Goal: Information Seeking & Learning: Learn about a topic

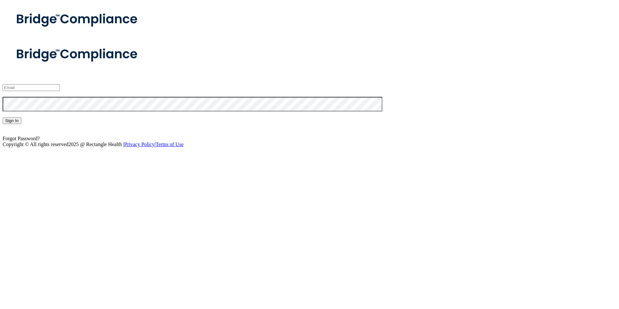
click at [60, 91] on input "email" at bounding box center [31, 87] width 57 height 7
type input "[EMAIL_ADDRESS][DOMAIN_NAME]"
click at [3, 117] on button "Sign In" at bounding box center [12, 120] width 19 height 7
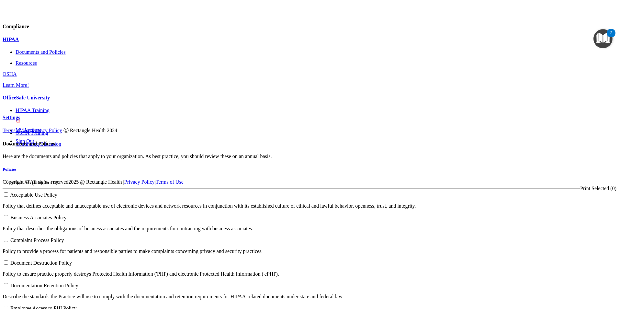
click at [306, 167] on h5 "Policies" at bounding box center [310, 169] width 614 height 5
click at [8, 180] on input "Select All (Unselect 0) Unselect All" at bounding box center [6, 182] width 4 height 4
checkbox input "true"
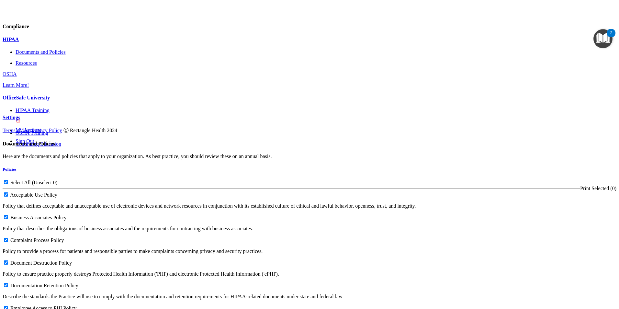
checkbox input "true"
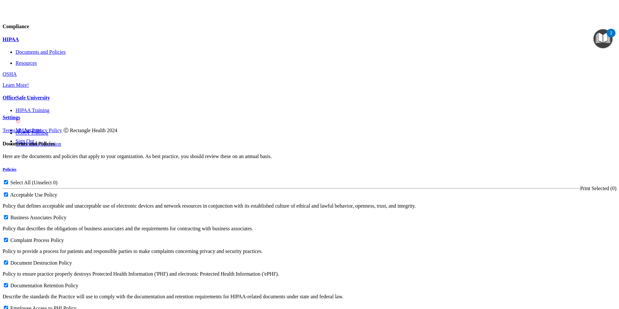
checkbox input "true"
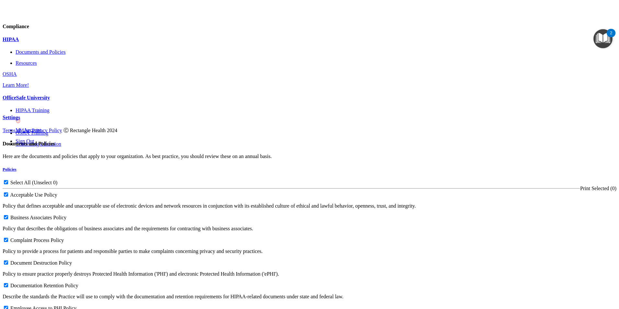
checkbox input "true"
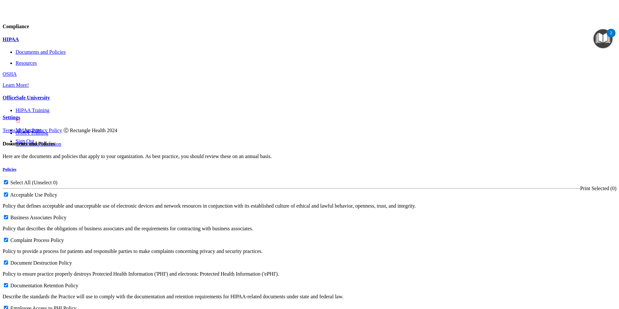
checkbox input "true"
click at [8, 180] on input "Select All (Unselect 21) Unselect All" at bounding box center [6, 182] width 4 height 4
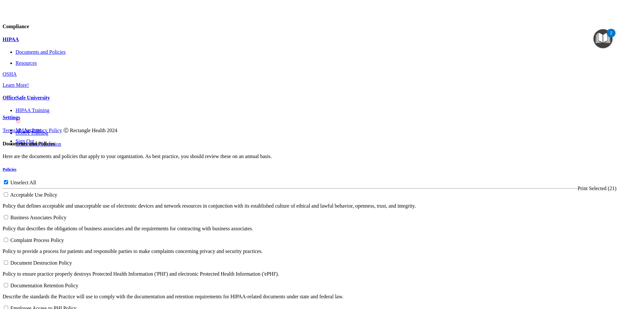
checkbox input "false"
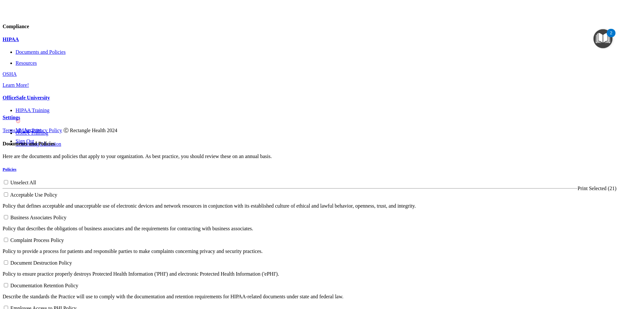
checkbox input "false"
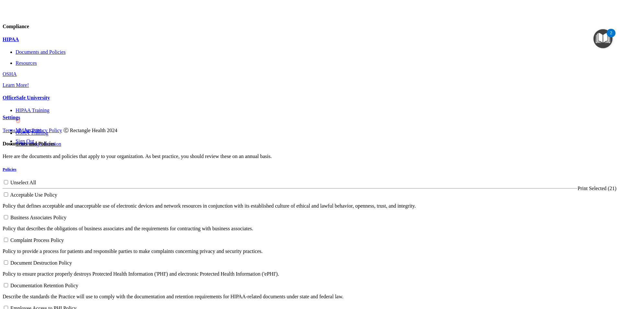
checkbox input "false"
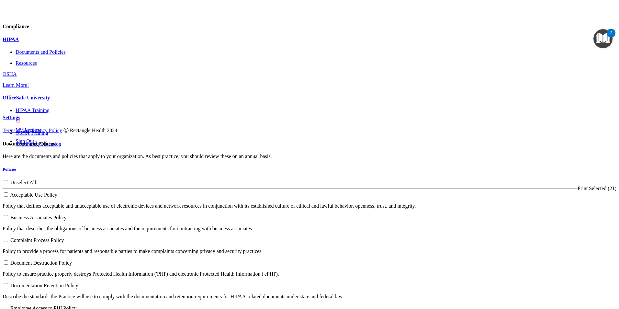
checkbox input "false"
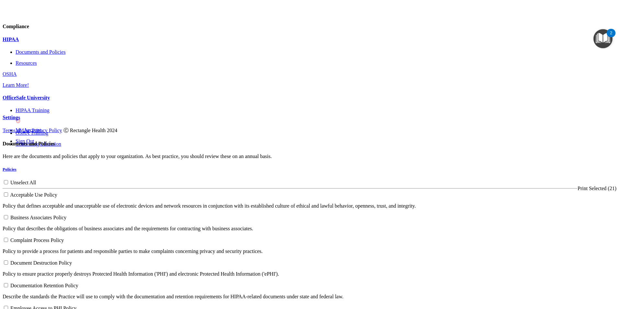
checkbox input "false"
click at [87, 106] on div at bounding box center [310, 106] width 614 height 0
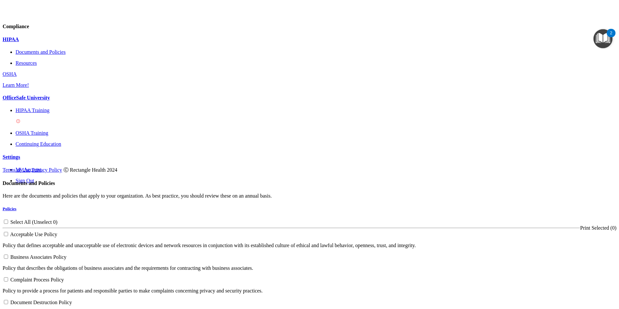
click at [57, 113] on p "HIPAA Training" at bounding box center [316, 111] width 601 height 6
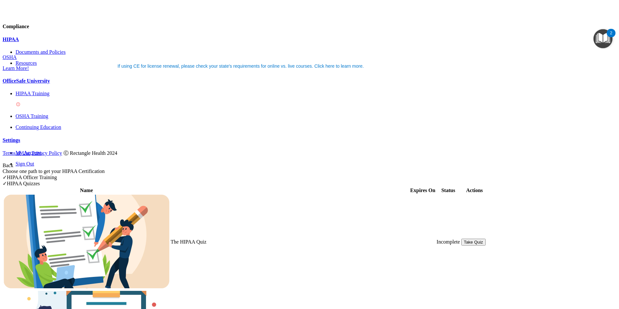
click at [486, 239] on button "Take Quiz" at bounding box center [474, 242] width 24 height 7
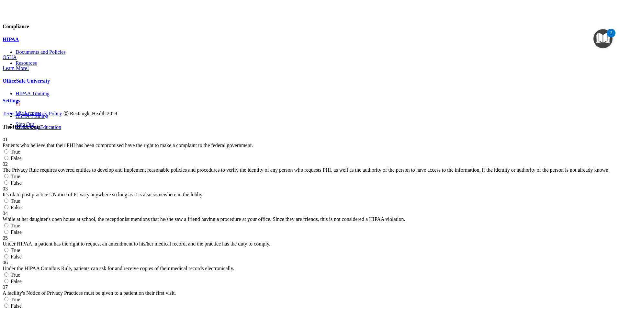
click at [20, 149] on label "True" at bounding box center [11, 152] width 17 height 6
click at [8, 149] on input "True" at bounding box center [6, 151] width 4 height 4
radio input "true"
click at [20, 174] on span "True" at bounding box center [16, 177] width 10 height 6
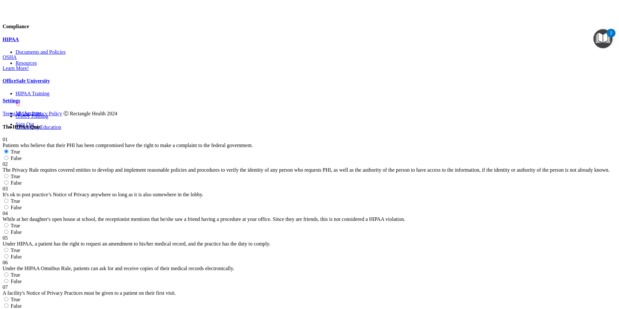
click at [8, 174] on input "True" at bounding box center [6, 176] width 4 height 4
radio input "true"
click at [8, 205] on input "False" at bounding box center [6, 207] width 4 height 4
radio input "true"
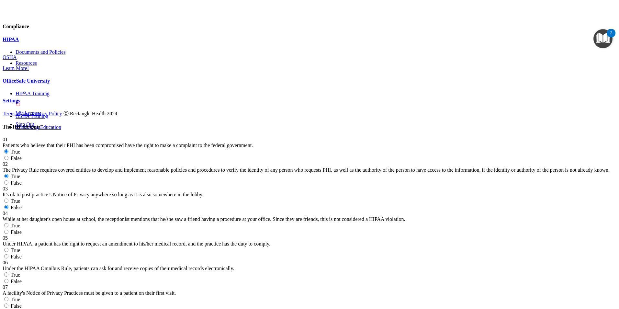
click at [8, 230] on input "False" at bounding box center [6, 232] width 4 height 4
radio input "true"
click at [420, 235] on div "05 Under HIPAA, a patient has the right to request an amendment to his/her medi…" at bounding box center [310, 247] width 614 height 25
click at [22, 254] on label "False" at bounding box center [12, 257] width 19 height 6
click at [8, 254] on input "False" at bounding box center [6, 256] width 4 height 4
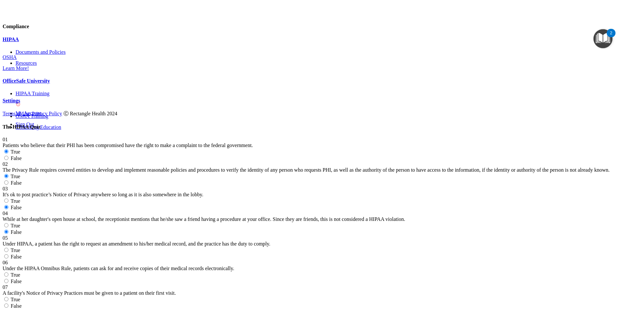
radio input "true"
click at [20, 272] on label "True" at bounding box center [11, 275] width 17 height 6
click at [8, 272] on input "True" at bounding box center [6, 274] width 4 height 4
radio input "true"
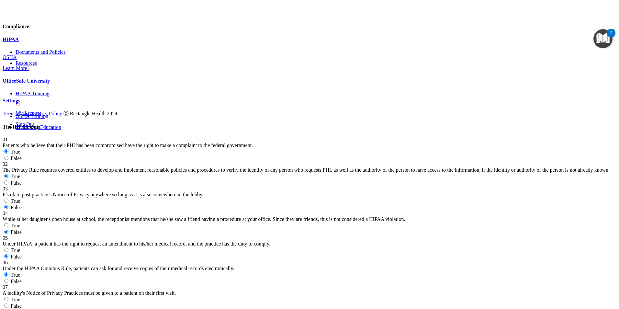
click at [20, 297] on label "True" at bounding box center [11, 300] width 17 height 6
click at [8, 297] on input "True" at bounding box center [6, 299] width 4 height 4
radio input "true"
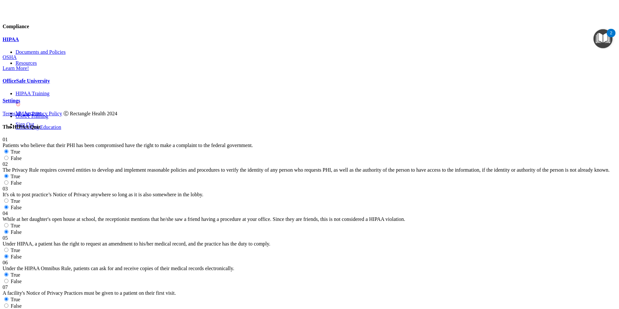
radio input "true"
drag, startPoint x: 418, startPoint y: 154, endPoint x: 348, endPoint y: 155, distance: 70.0
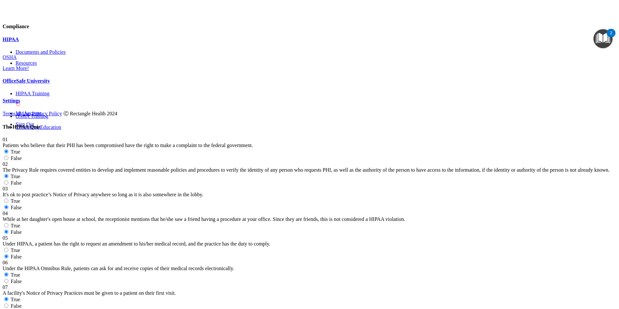
radio input "true"
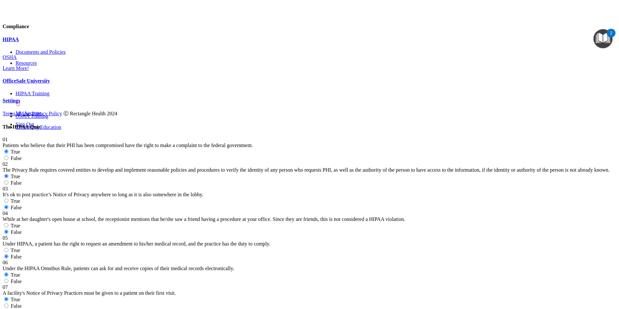
radio input "true"
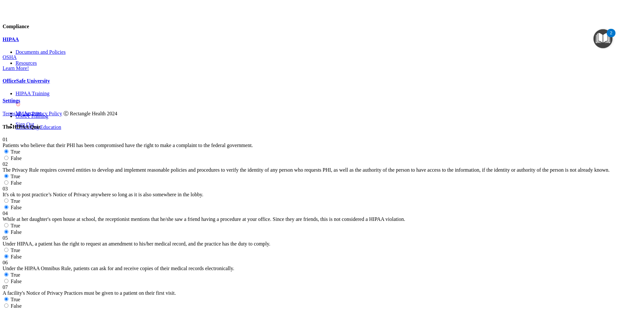
radio input "true"
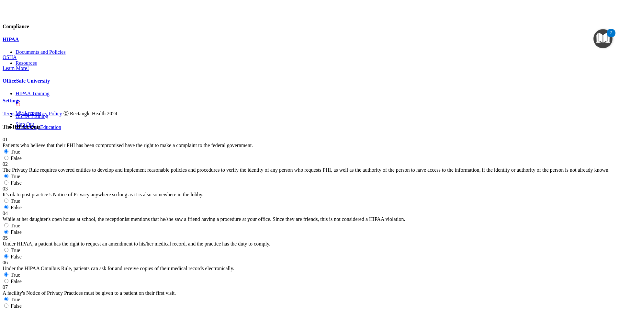
scroll to position [518, 0]
radio input "true"
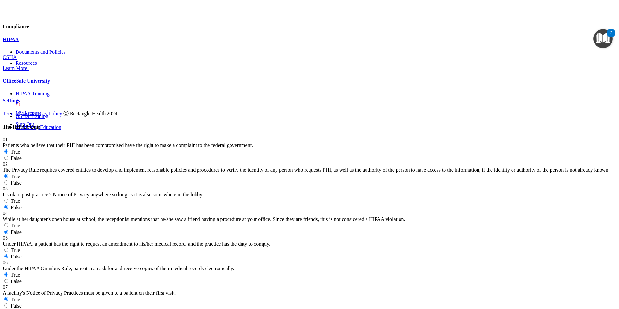
radio input "true"
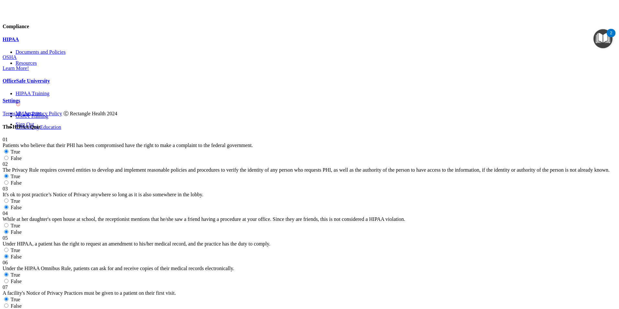
radio input "true"
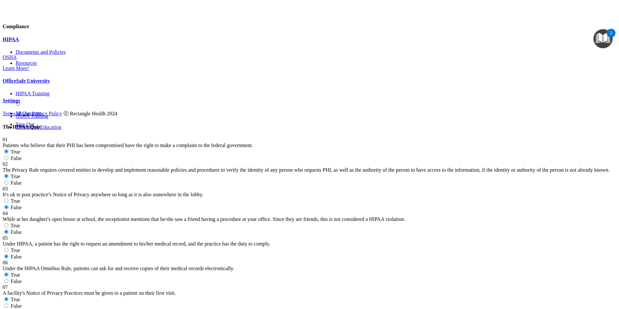
radio input "true"
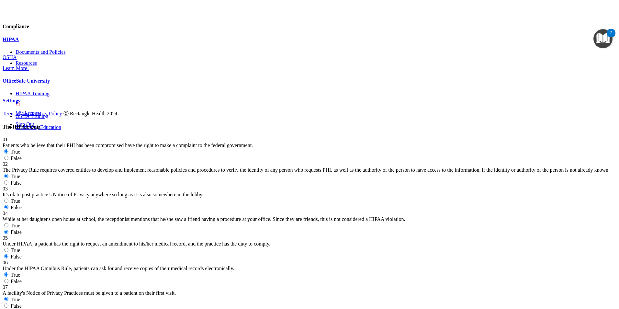
radio input "true"
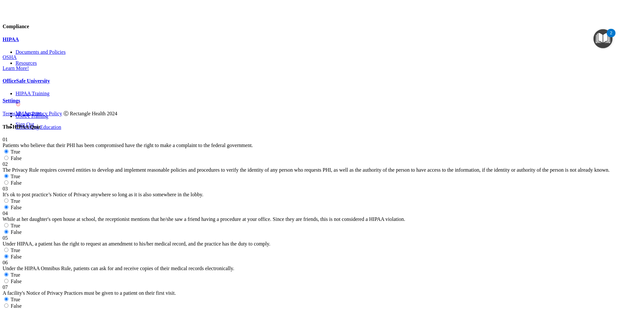
radio input "true"
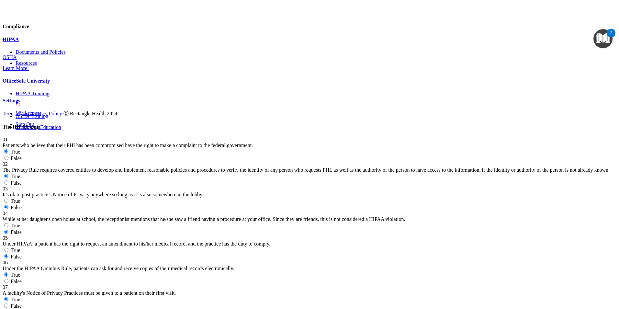
radio input "true"
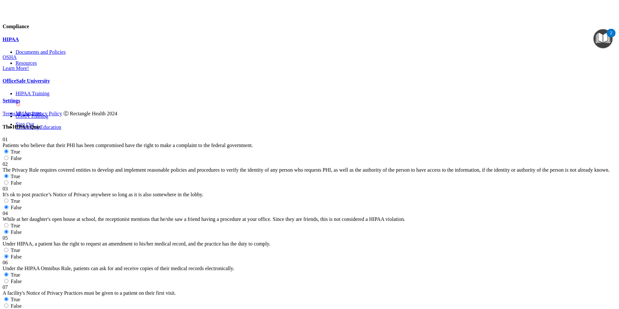
radio input "true"
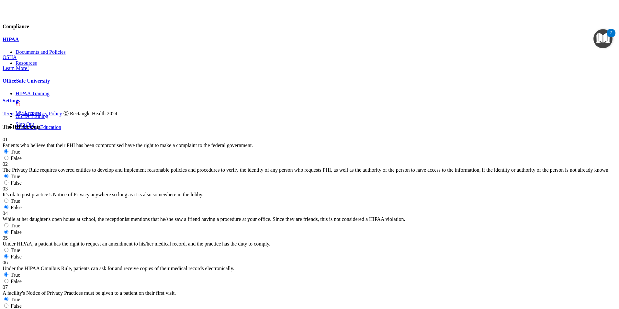
radio input "true"
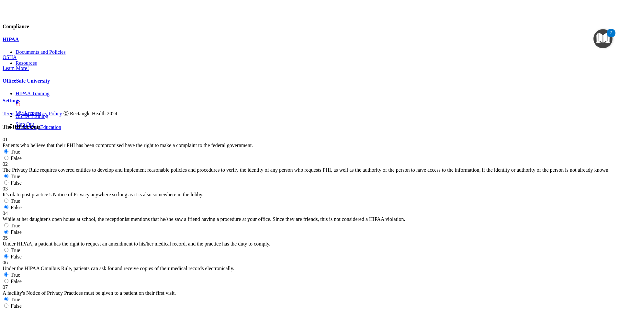
radio input "true"
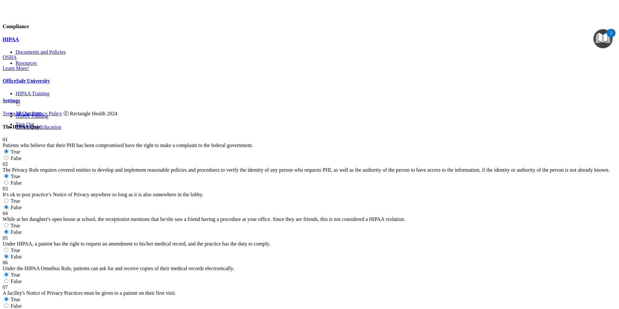
radio input "true"
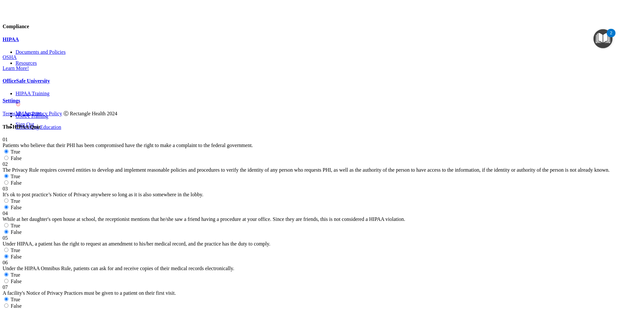
radio input "true"
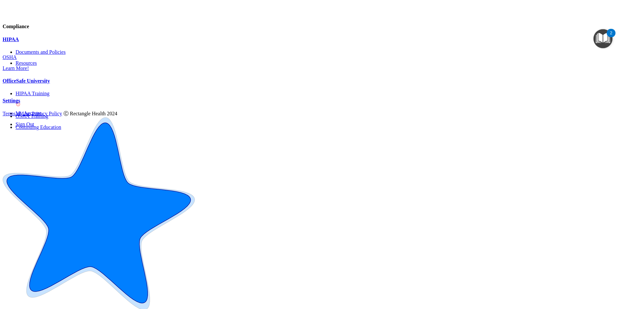
click at [44, 42] on div "HIPAA" at bounding box center [310, 40] width 614 height 6
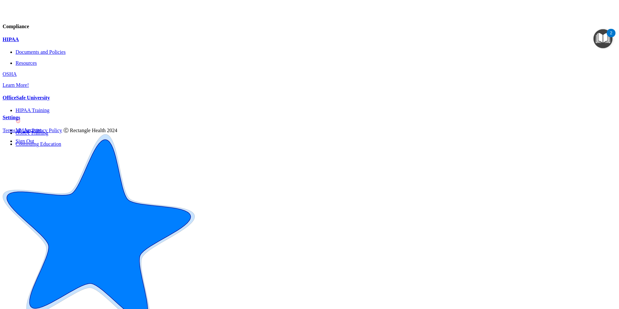
click at [81, 101] on div "OfficeSafe University" at bounding box center [310, 98] width 614 height 6
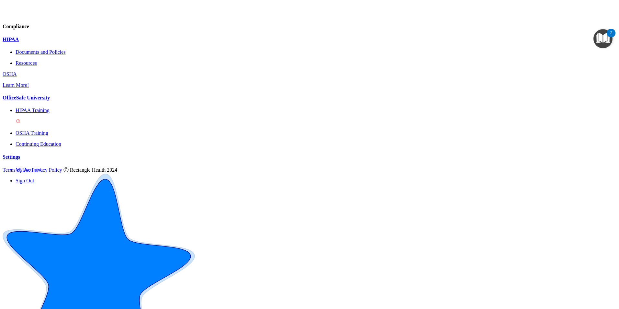
click at [72, 125] on div "HIPAA Training" at bounding box center [316, 116] width 601 height 17
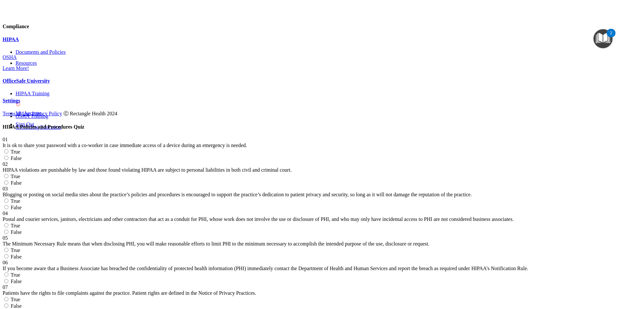
click at [22, 155] on label "False" at bounding box center [12, 158] width 19 height 6
click at [8, 156] on input "False" at bounding box center [6, 158] width 4 height 4
radio input "true"
click at [20, 174] on label "True" at bounding box center [11, 177] width 17 height 6
click at [8, 174] on input "True" at bounding box center [6, 176] width 4 height 4
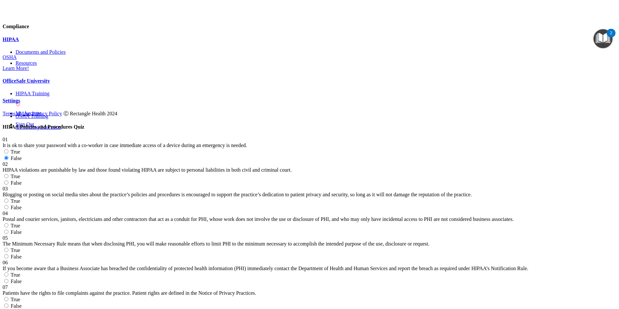
radio input "true"
click at [22, 205] on span "False" at bounding box center [16, 208] width 11 height 6
click at [8, 205] on input "False" at bounding box center [6, 207] width 4 height 4
radio input "true"
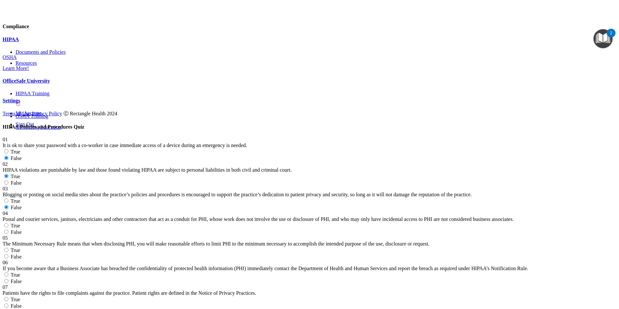
click at [20, 223] on label "True" at bounding box center [11, 226] width 17 height 6
click at [8, 223] on input "True" at bounding box center [6, 225] width 4 height 4
radio input "true"
click at [20, 247] on label "True" at bounding box center [11, 250] width 17 height 6
click at [8, 248] on input "True" at bounding box center [6, 250] width 4 height 4
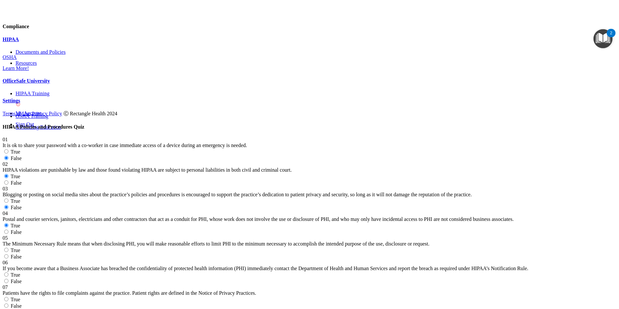
radio input "true"
click at [22, 279] on label "False" at bounding box center [12, 282] width 19 height 6
click at [8, 279] on input "False" at bounding box center [6, 281] width 4 height 4
radio input "true"
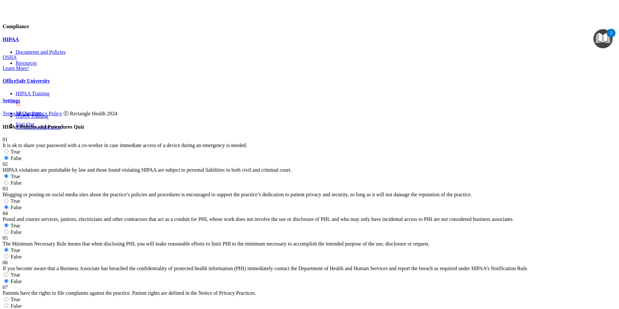
scroll to position [259, 0]
click at [22, 303] on label "False" at bounding box center [12, 306] width 19 height 6
click at [8, 304] on input "False" at bounding box center [6, 306] width 4 height 4
radio input "true"
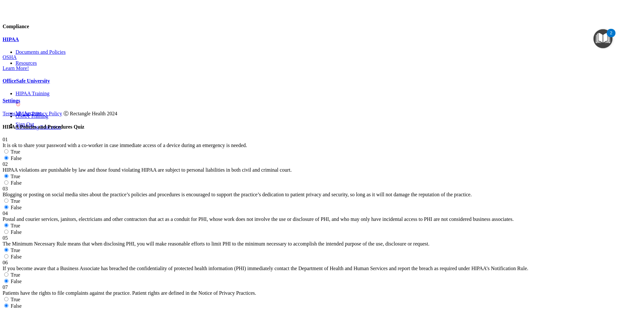
radio input "true"
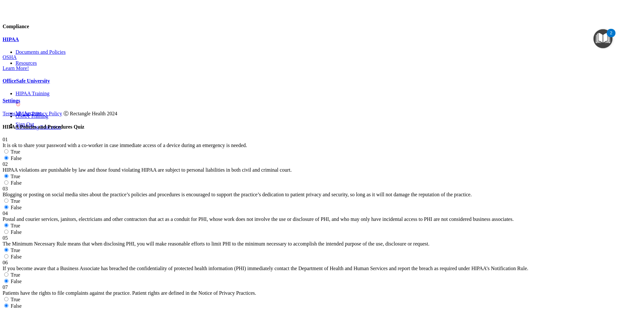
radio input "true"
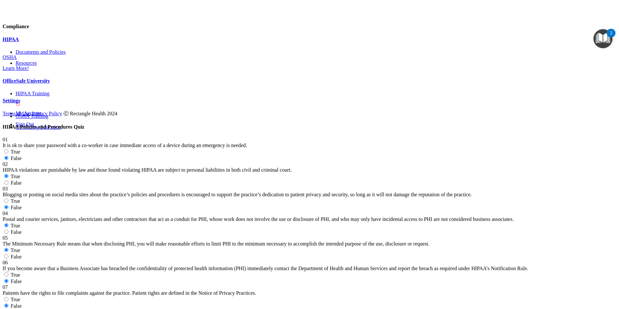
scroll to position [453, 0]
radio input "true"
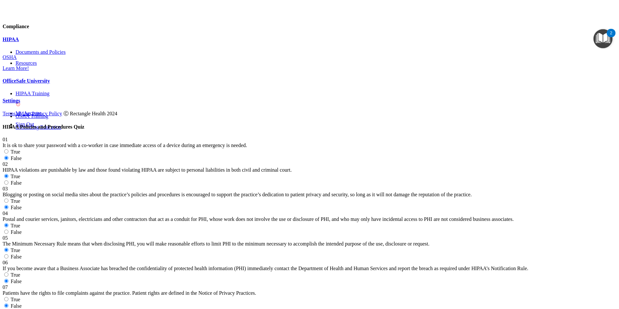
radio input "true"
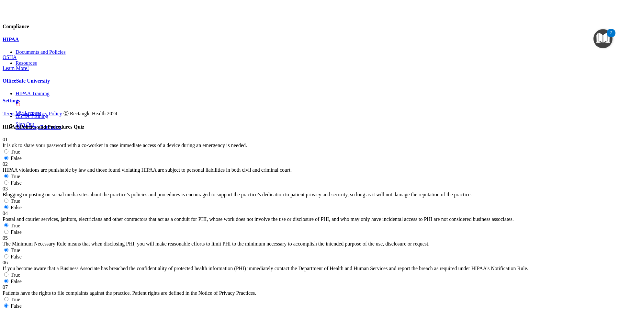
radio input "true"
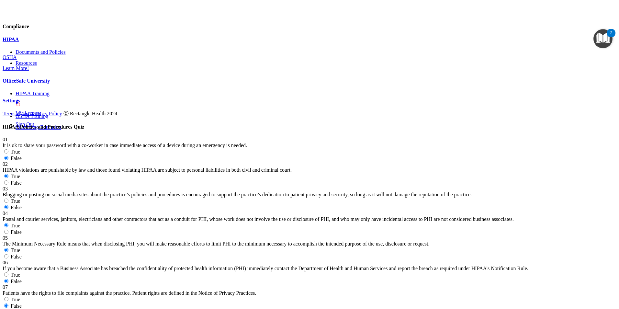
scroll to position [648, 0]
radio input "true"
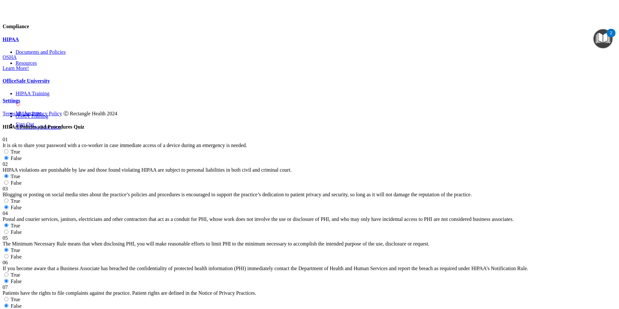
radio input "true"
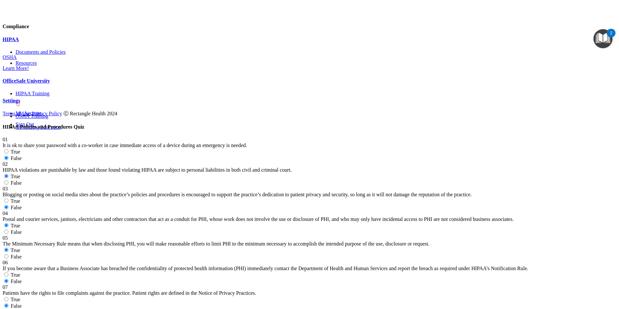
radio input "true"
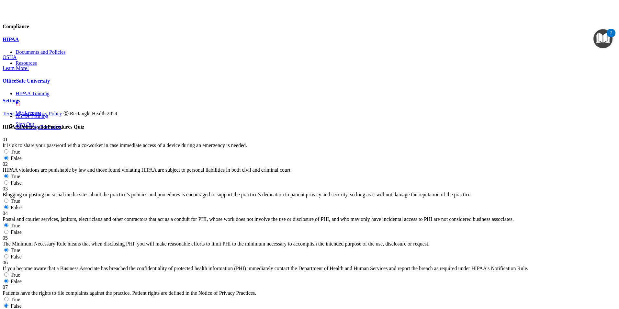
radio input "true"
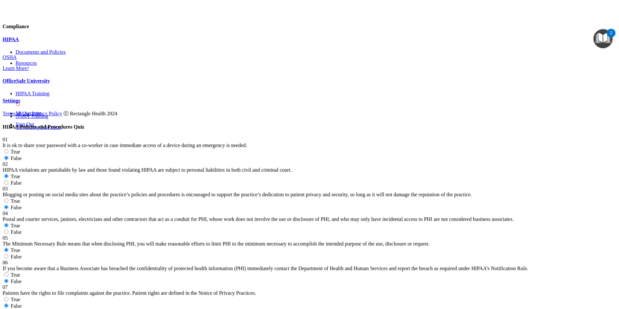
radio input "true"
drag, startPoint x: 384, startPoint y: 144, endPoint x: 377, endPoint y: 147, distance: 7.3
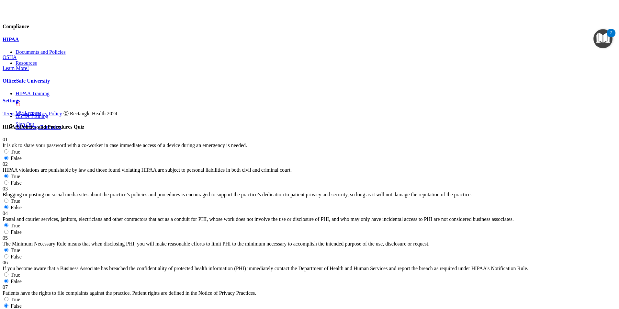
radio input "true"
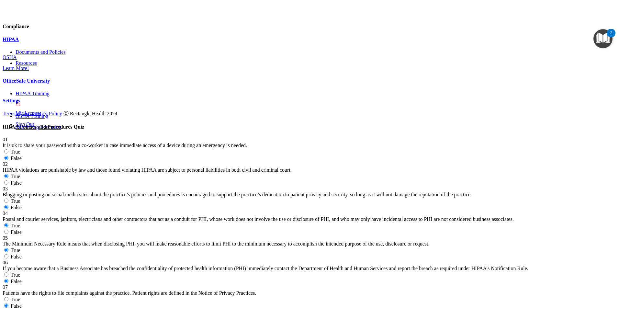
scroll to position [1069, 0]
radio input "true"
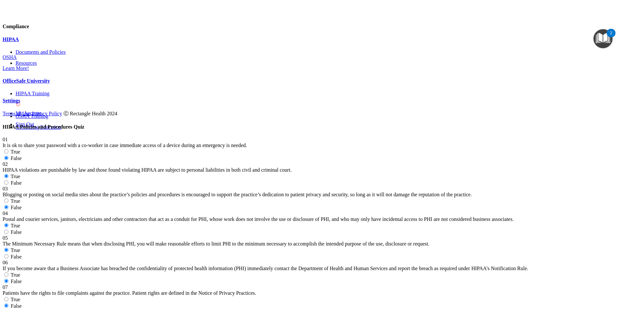
radio input "true"
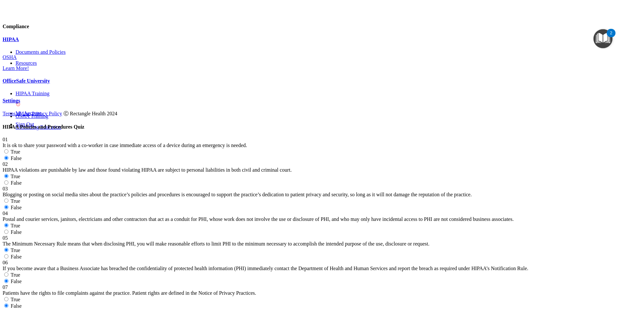
radio input "true"
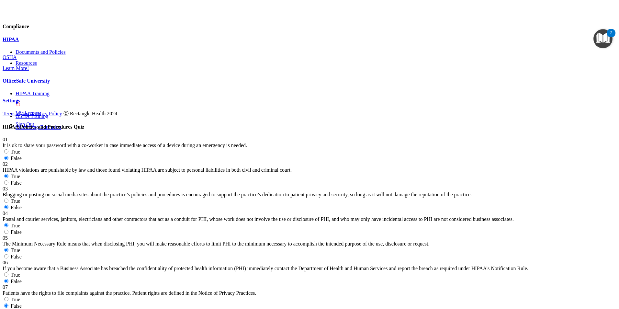
radio input "true"
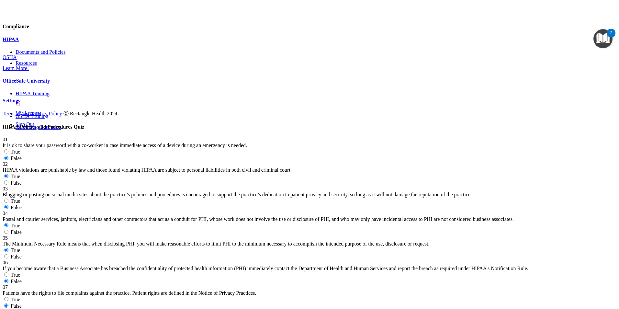
radio input "true"
drag, startPoint x: 372, startPoint y: 169, endPoint x: 371, endPoint y: 173, distance: 4.3
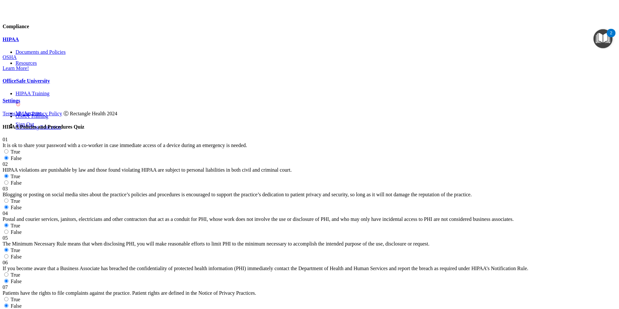
radio input "true"
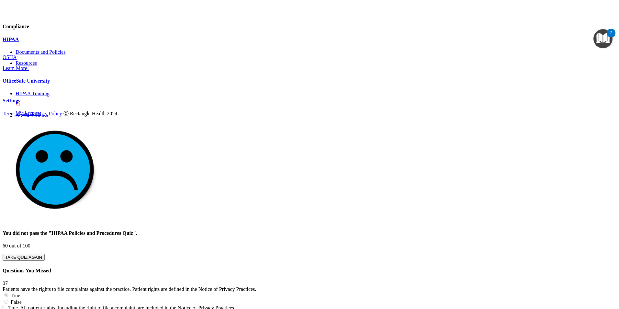
scroll to position [470, 0]
click at [82, 84] on div "OfficeSafe University" at bounding box center [310, 81] width 614 height 6
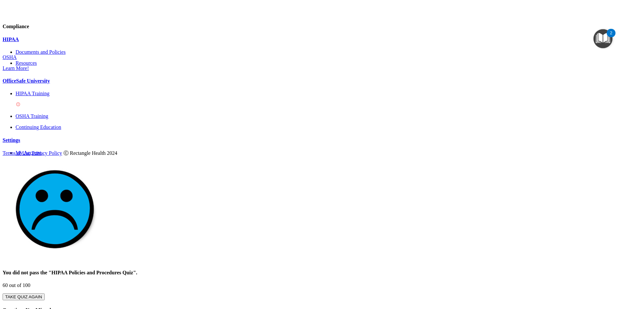
click at [21, 103] on img at bounding box center [18, 104] width 5 height 5
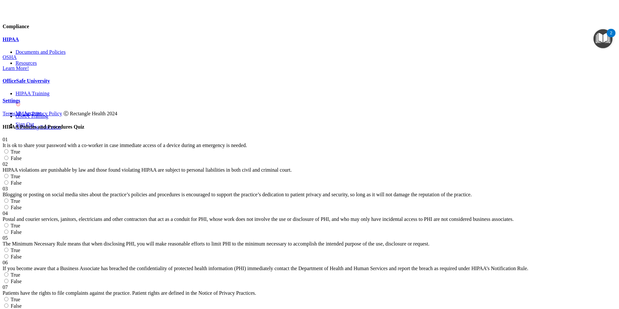
click at [64, 84] on p "OfficeSafe University" at bounding box center [310, 81] width 614 height 6
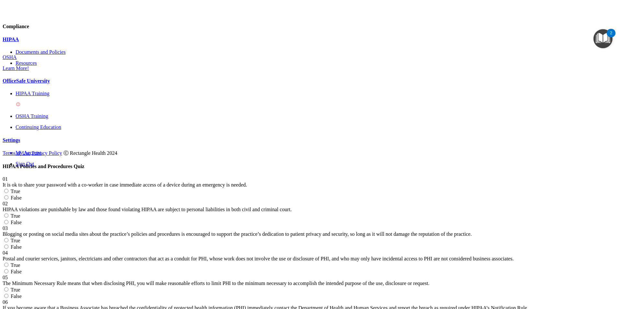
click at [64, 103] on div "HIPAA Training" at bounding box center [316, 99] width 601 height 17
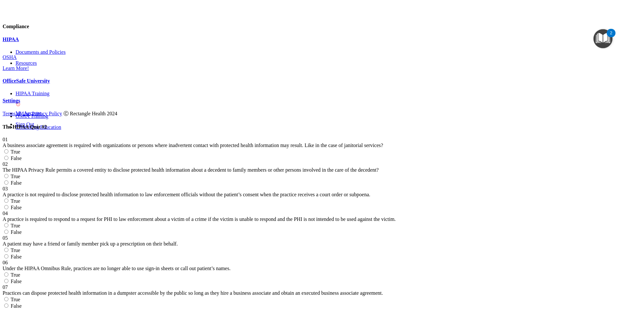
click at [20, 174] on label "True" at bounding box center [11, 177] width 17 height 6
click at [8, 174] on input "True" at bounding box center [6, 176] width 4 height 4
radio input "true"
click at [22, 155] on span "False" at bounding box center [16, 158] width 11 height 6
click at [8, 156] on input "False" at bounding box center [6, 158] width 4 height 4
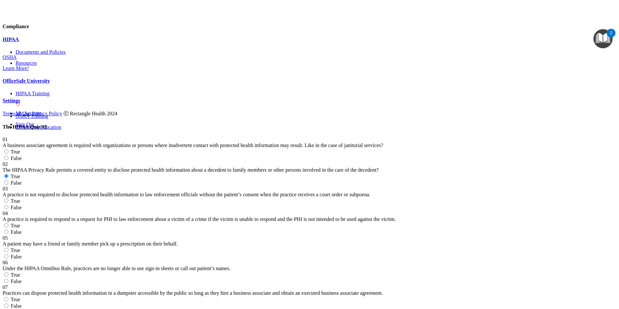
radio input "true"
click at [22, 205] on label "False" at bounding box center [12, 208] width 19 height 6
click at [8, 205] on input "False" at bounding box center [6, 207] width 4 height 4
radio input "true"
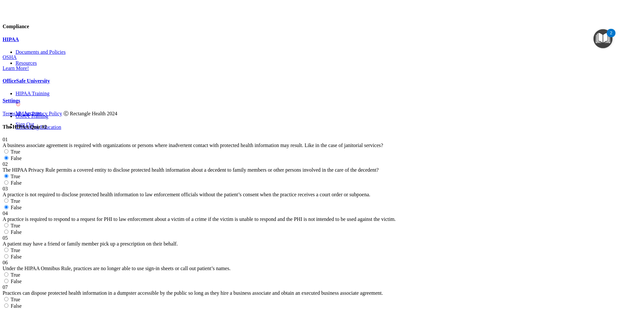
scroll to position [97, 0]
click at [20, 223] on label "True" at bounding box center [11, 226] width 17 height 6
click at [8, 223] on input "True" at bounding box center [6, 225] width 4 height 4
radio input "true"
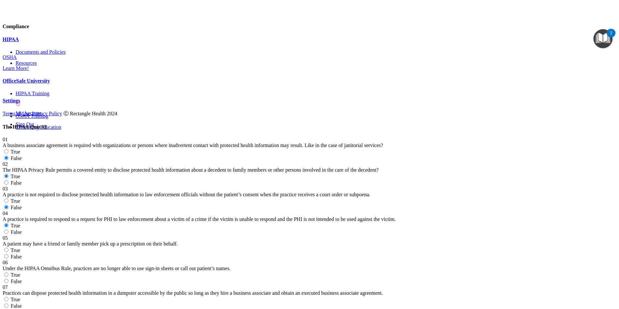
click at [20, 247] on label "True" at bounding box center [11, 250] width 17 height 6
click at [8, 248] on input "True" at bounding box center [6, 250] width 4 height 4
radio input "true"
click at [22, 279] on span "False" at bounding box center [16, 282] width 11 height 6
click at [8, 279] on input "False" at bounding box center [6, 281] width 4 height 4
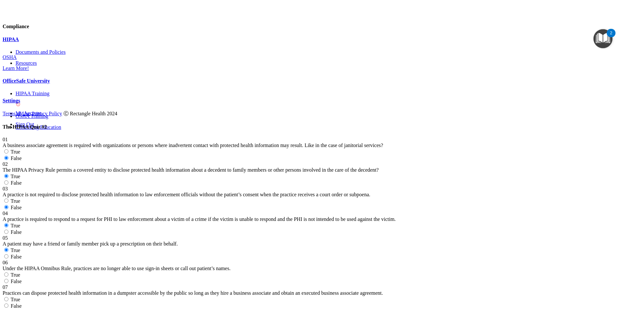
radio input "true"
click at [22, 303] on label "False" at bounding box center [12, 306] width 19 height 6
click at [8, 304] on input "False" at bounding box center [6, 306] width 4 height 4
radio input "true"
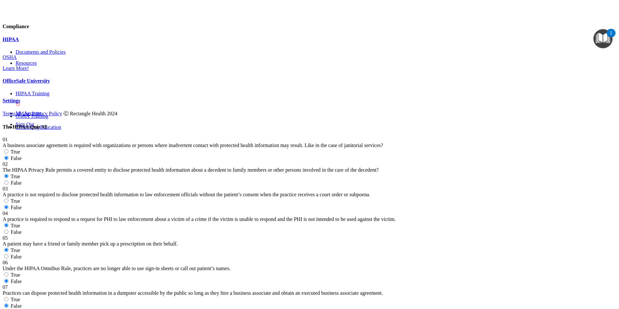
radio input "true"
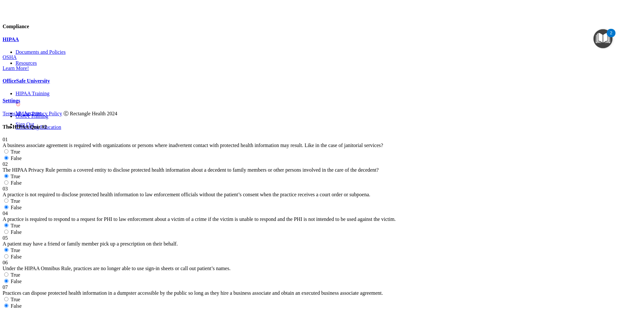
radio input "true"
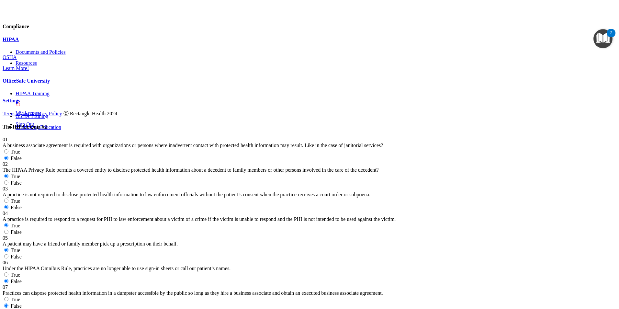
radio input "true"
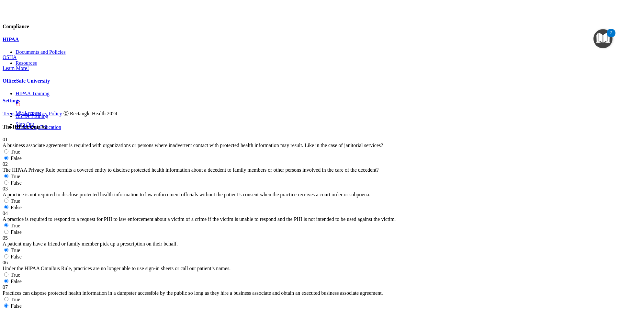
radio input "true"
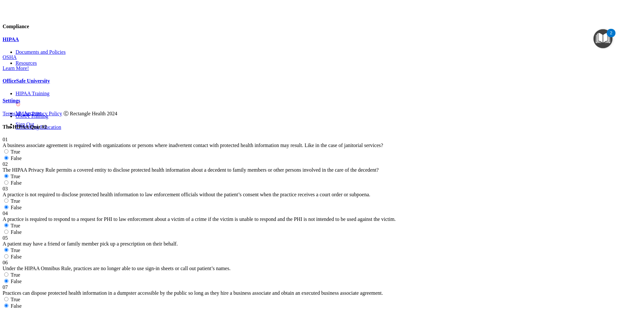
radio input "true"
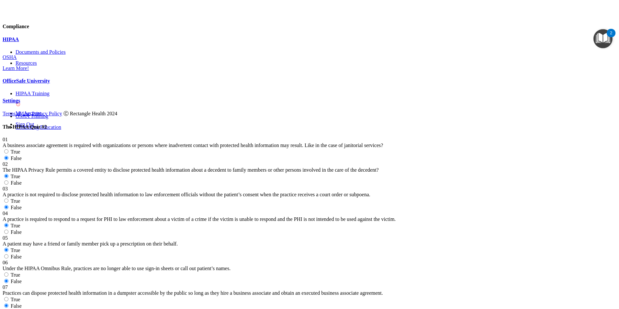
radio input "true"
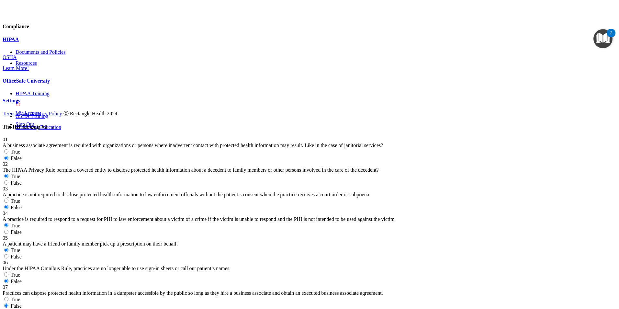
scroll to position [713, 0]
radio input "true"
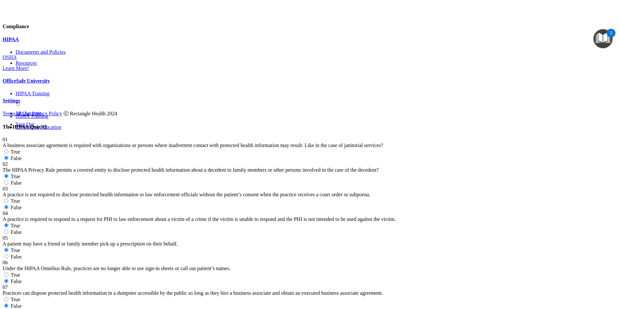
radio input "true"
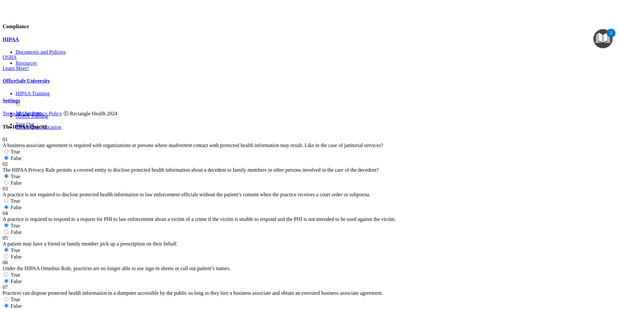
scroll to position [810, 0]
radio input "true"
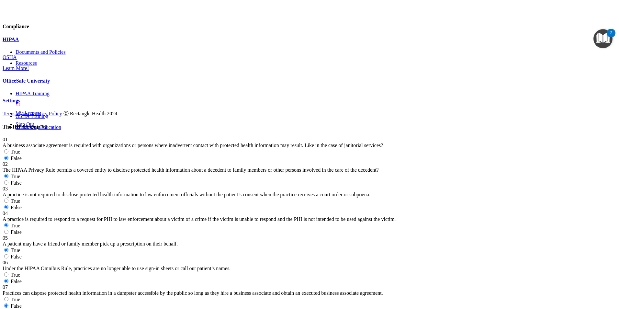
radio input "true"
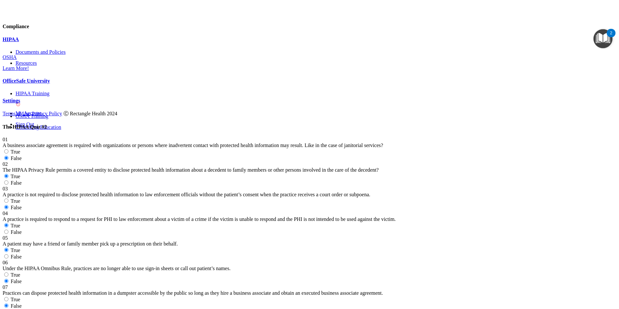
radio input "true"
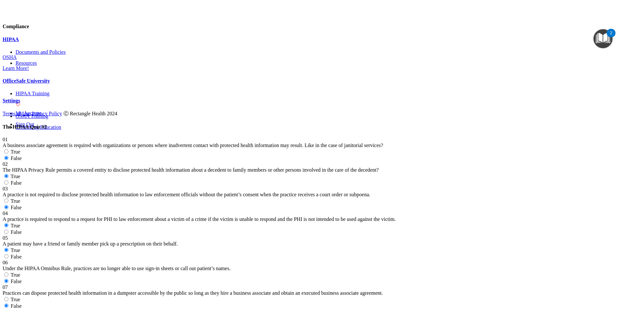
radio input "true"
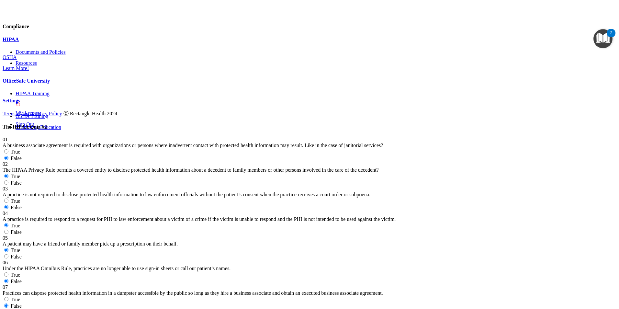
radio input "true"
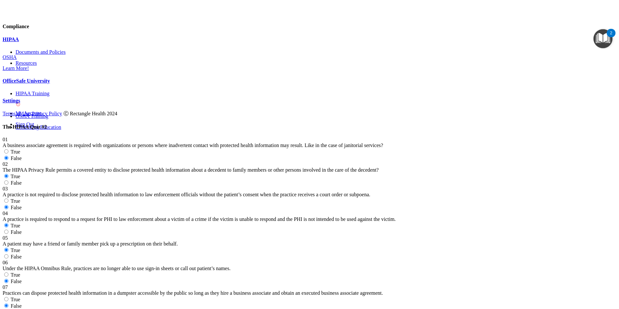
radio input "true"
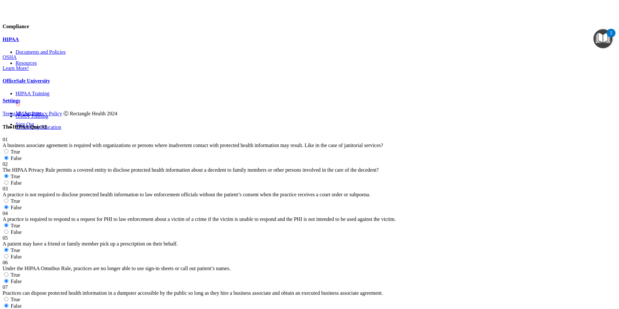
radio input "true"
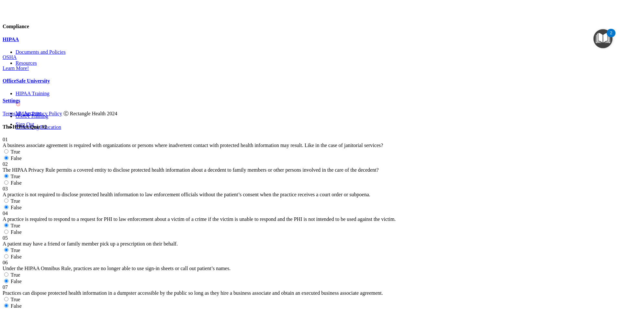
drag, startPoint x: 365, startPoint y: 235, endPoint x: 375, endPoint y: 247, distance: 15.4
radio input "true"
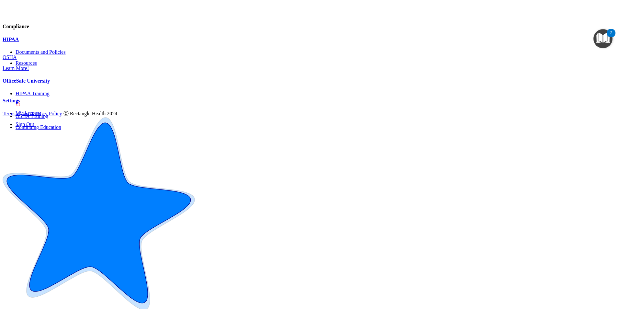
click at [52, 42] on div "HIPAA" at bounding box center [310, 40] width 614 height 6
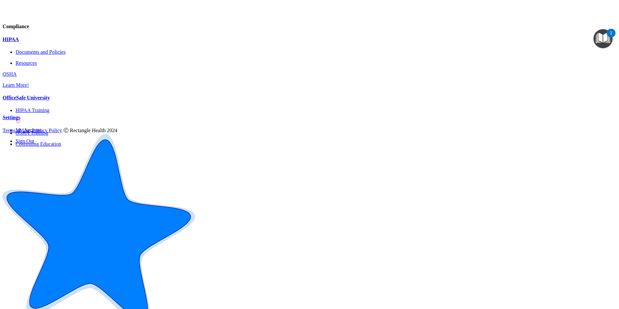
click at [71, 101] on p "OfficeSafe University" at bounding box center [310, 98] width 614 height 6
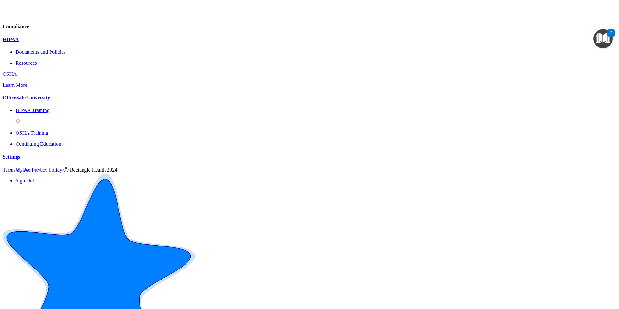
click at [68, 125] on link "HIPAA Training" at bounding box center [316, 116] width 601 height 17
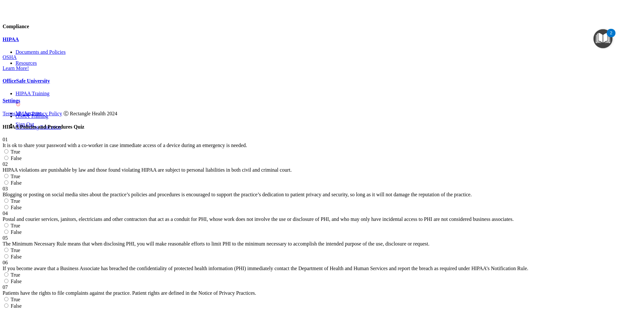
click at [22, 155] on label "False" at bounding box center [12, 158] width 19 height 6
click at [8, 156] on input "False" at bounding box center [6, 158] width 4 height 4
radio input "true"
click at [20, 174] on label "True" at bounding box center [11, 177] width 17 height 6
click at [8, 174] on input "True" at bounding box center [6, 176] width 4 height 4
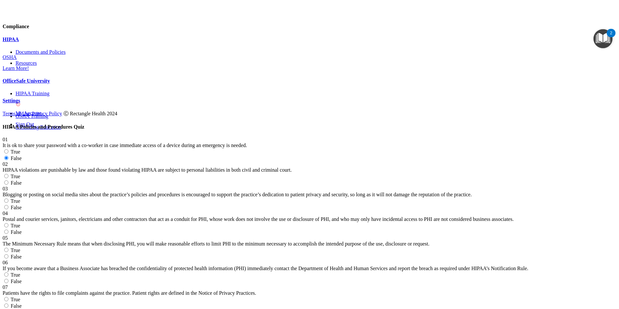
radio input "true"
click at [406, 198] on div "True False" at bounding box center [310, 204] width 614 height 13
click at [8, 205] on input "False" at bounding box center [6, 207] width 4 height 4
radio input "true"
click at [20, 223] on label "True" at bounding box center [11, 226] width 17 height 6
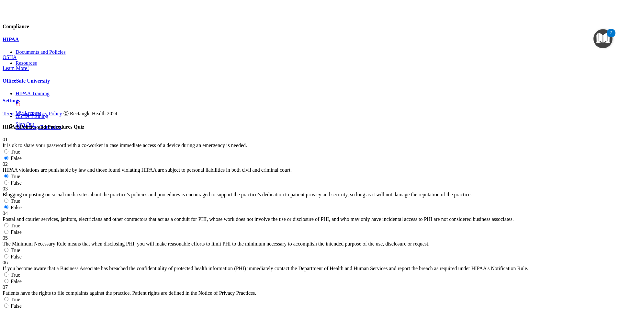
click at [8, 223] on input "True" at bounding box center [6, 225] width 4 height 4
radio input "true"
click at [370, 235] on div "04 Postal and courier services, janitors, electricians and other contractors th…" at bounding box center [310, 223] width 614 height 25
click at [20, 247] on label "True" at bounding box center [11, 250] width 17 height 6
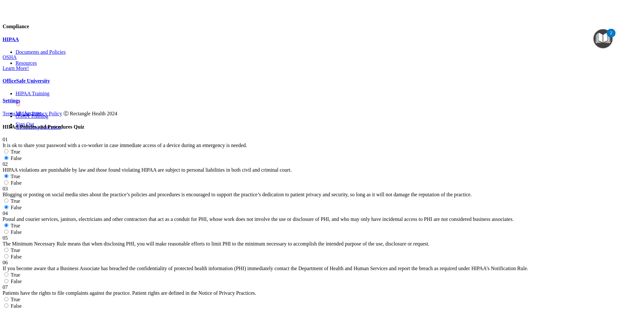
click at [8, 248] on input "True" at bounding box center [6, 250] width 4 height 4
radio input "true"
click at [22, 279] on label "False" at bounding box center [12, 282] width 19 height 6
click at [8, 279] on input "False" at bounding box center [6, 281] width 4 height 4
radio input "true"
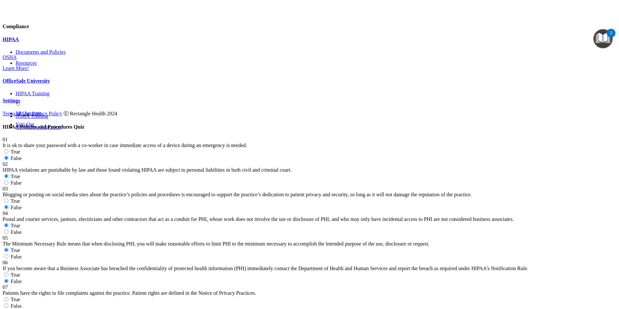
scroll to position [162, 0]
click at [20, 297] on label "True" at bounding box center [11, 300] width 17 height 6
click at [8, 297] on input "True" at bounding box center [6, 299] width 4 height 4
radio input "true"
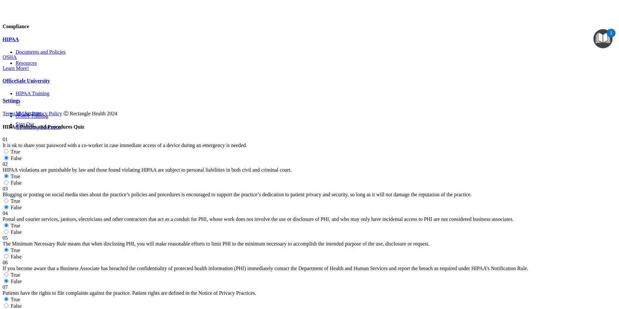
radio input "true"
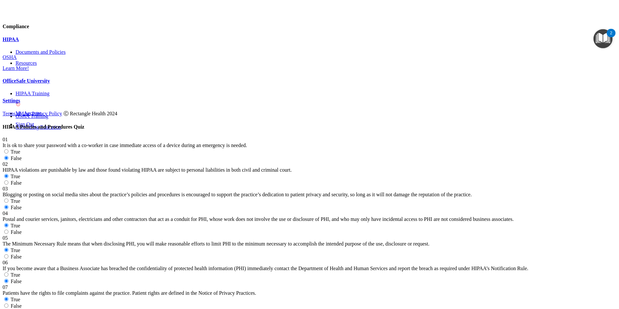
radio input "true"
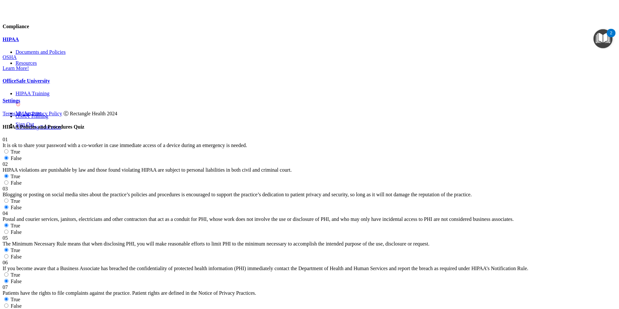
radio input "true"
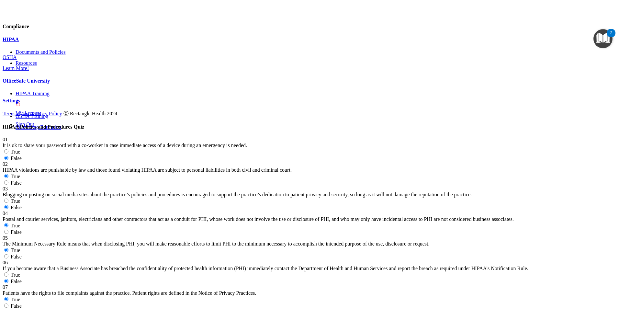
radio input "true"
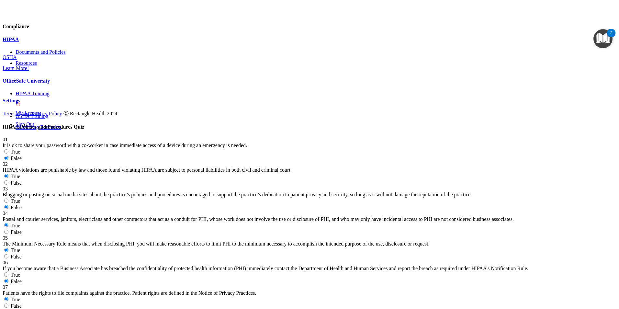
radio input "true"
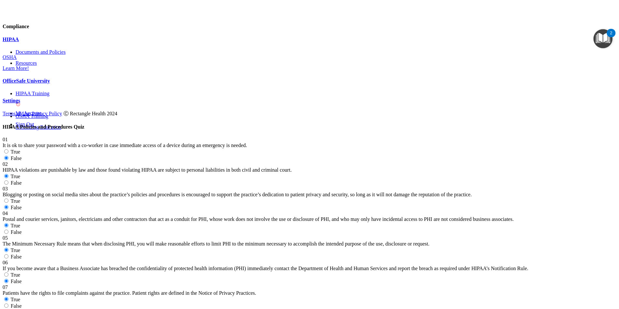
radio input "true"
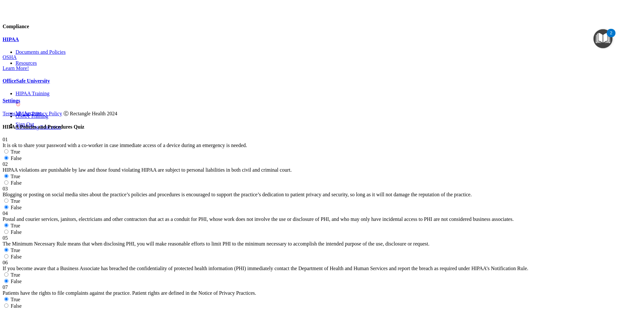
radio input "true"
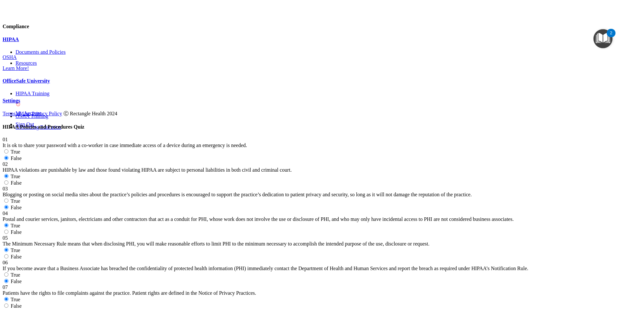
radio input "true"
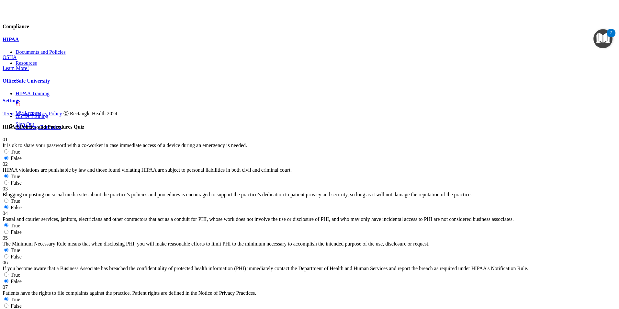
radio input "true"
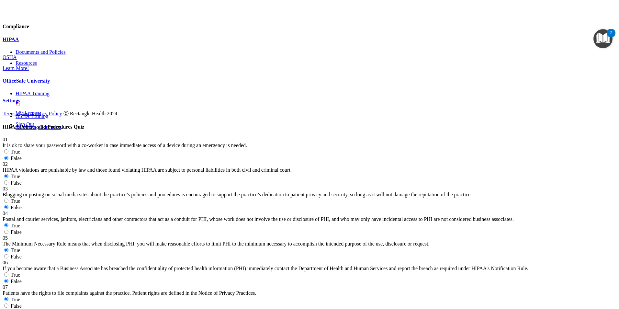
radio input "true"
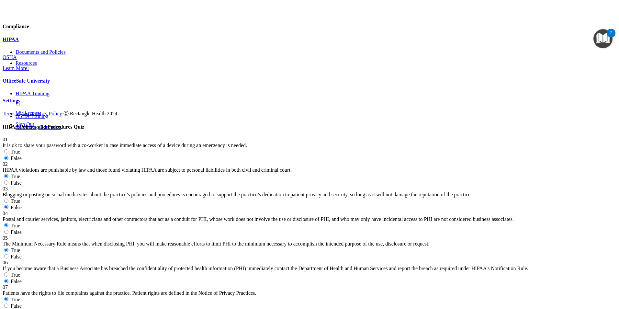
radio input "true"
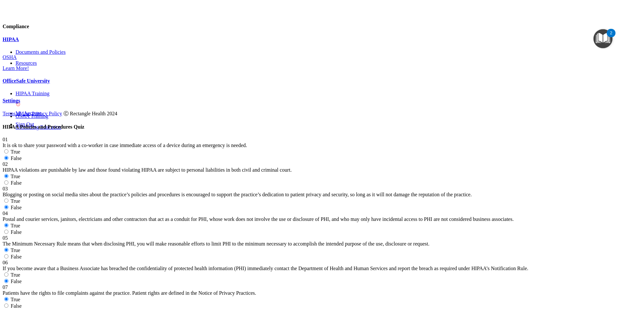
radio input "true"
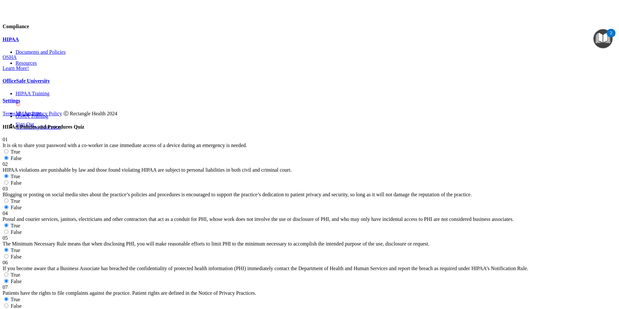
radio input "true"
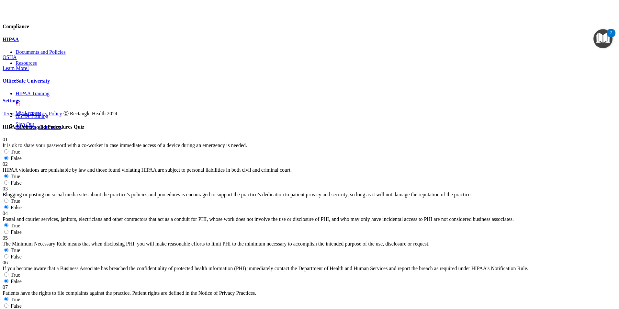
radio input "true"
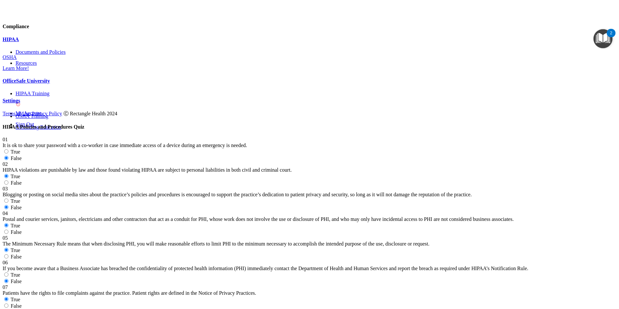
radio input "true"
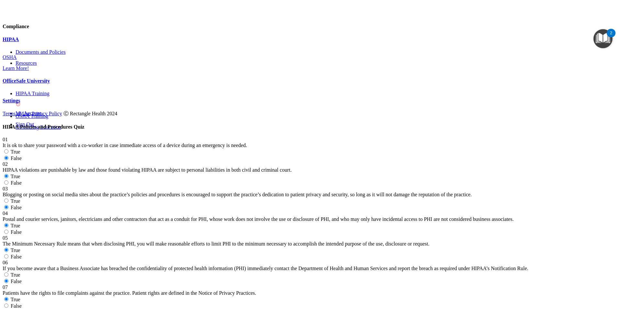
radio input "true"
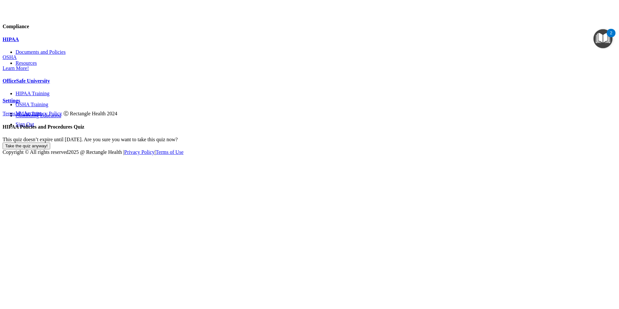
click at [78, 84] on p "OfficeSafe University" at bounding box center [310, 81] width 614 height 6
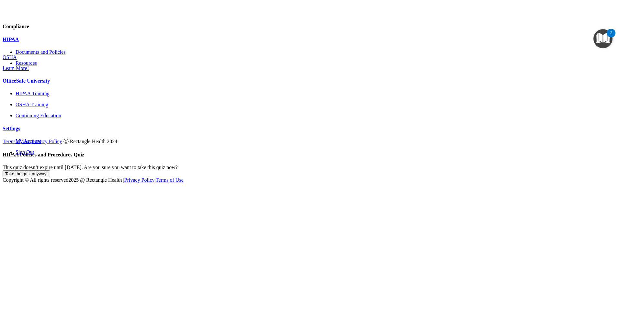
click at [78, 97] on div "HIPAA Training" at bounding box center [316, 94] width 601 height 6
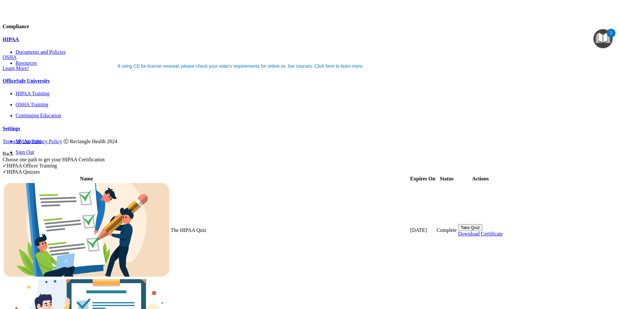
click at [62, 29] on h4 "Compliance" at bounding box center [310, 27] width 614 height 6
click at [81, 132] on div "Settings" at bounding box center [310, 129] width 614 height 6
click at [617, 137] on span at bounding box center [617, 137] width 0 height 0
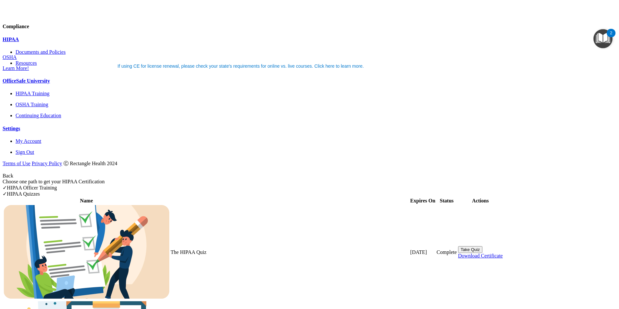
click at [45, 155] on p "Sign Out" at bounding box center [316, 152] width 601 height 6
